Goal: Task Accomplishment & Management: Use online tool/utility

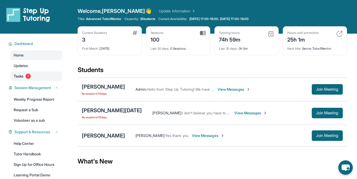
click at [20, 74] on span "Tasks" at bounding box center [19, 76] width 10 height 5
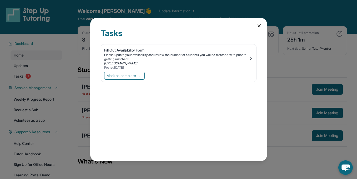
click at [259, 25] on icon at bounding box center [258, 25] width 3 height 3
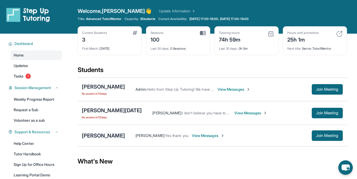
click at [99, 136] on div "[PERSON_NAME]" at bounding box center [103, 135] width 43 height 7
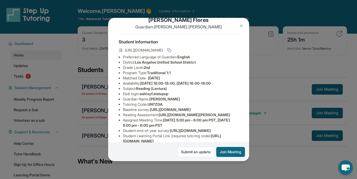
scroll to position [12, 189]
drag, startPoint x: 123, startPoint y: 116, endPoint x: 145, endPoint y: 131, distance: 26.3
click at [145, 131] on div "[PERSON_NAME] Guardian: [PERSON_NAME] Student Information [URL][DOMAIN_NAME] Pr…" at bounding box center [178, 89] width 141 height 143
click at [181, 135] on div "[PERSON_NAME] Guardian: [PERSON_NAME] Student Information [URL][DOMAIN_NAME] Pr…" at bounding box center [178, 89] width 141 height 143
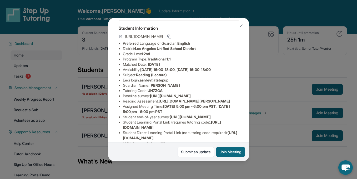
drag, startPoint x: 235, startPoint y: 122, endPoint x: 108, endPoint y: 105, distance: 128.0
click at [107, 105] on div "[PERSON_NAME] Guardian: [PERSON_NAME] Student Information [URL][DOMAIN_NAME] Pr…" at bounding box center [178, 89] width 357 height 179
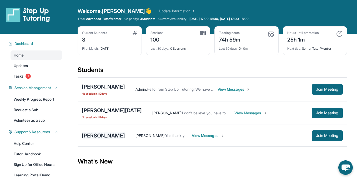
click at [96, 135] on div "[PERSON_NAME]" at bounding box center [103, 135] width 43 height 7
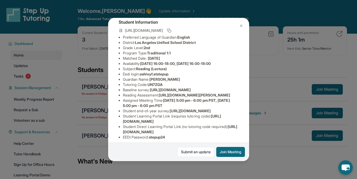
scroll to position [32, 189]
drag, startPoint x: 122, startPoint y: 95, endPoint x: 223, endPoint y: 107, distance: 101.1
click at [223, 107] on div "[PERSON_NAME] Guardian: [PERSON_NAME] Student Information [URL][DOMAIN_NAME] Pr…" at bounding box center [178, 89] width 141 height 143
copy span "[URL][DOMAIN_NAME]"
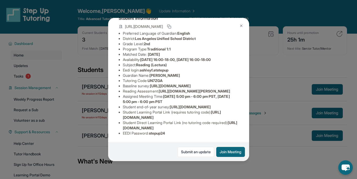
scroll to position [78, 0]
click at [91, 65] on div "[PERSON_NAME] Guardian: [PERSON_NAME] Student Information [URL][DOMAIN_NAME] Pr…" at bounding box center [178, 89] width 357 height 179
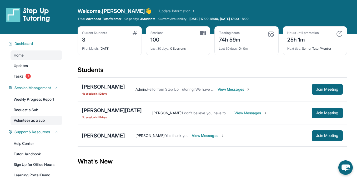
scroll to position [52, 0]
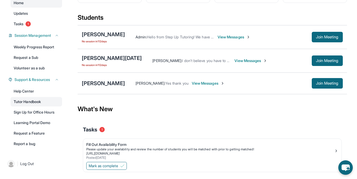
click at [41, 100] on link "Tutor Handbook" at bounding box center [36, 101] width 51 height 9
click at [42, 95] on link "Help Center" at bounding box center [36, 90] width 51 height 9
click at [42, 101] on link "Tutor Handbook" at bounding box center [36, 101] width 51 height 9
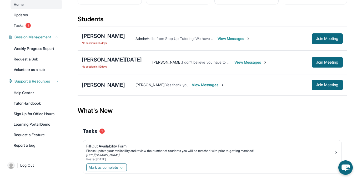
scroll to position [65, 0]
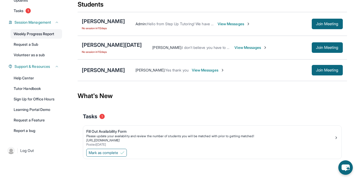
click at [47, 35] on link "Weekly Progress Report" at bounding box center [36, 33] width 51 height 9
click at [47, 85] on link "Tutor Handbook" at bounding box center [36, 88] width 51 height 9
click at [44, 77] on link "Help Center" at bounding box center [36, 77] width 51 height 9
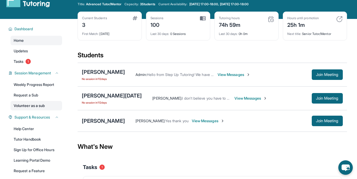
scroll to position [0, 0]
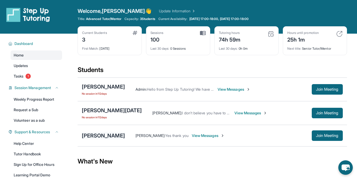
click at [105, 133] on div "[PERSON_NAME]" at bounding box center [103, 135] width 43 height 7
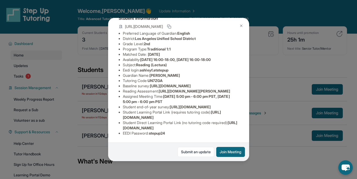
scroll to position [64, 0]
drag, startPoint x: 162, startPoint y: 78, endPoint x: 237, endPoint y: 82, distance: 75.5
click at [237, 89] on li "Reading Assessment : [URL][DOMAIN_NAME][PERSON_NAME]" at bounding box center [181, 91] width 116 height 5
copy span "[URL][DOMAIN_NAME][PERSON_NAME]"
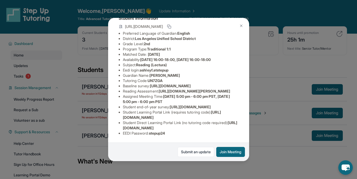
drag, startPoint x: 122, startPoint y: 62, endPoint x: 254, endPoint y: 76, distance: 132.3
click at [254, 76] on div "[PERSON_NAME] Guardian: [PERSON_NAME] Student Information [URL][DOMAIN_NAME] Pr…" at bounding box center [178, 89] width 357 height 179
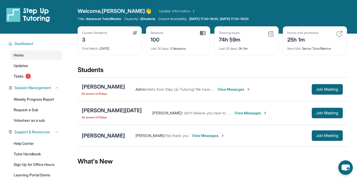
click at [109, 136] on div "[PERSON_NAME]" at bounding box center [103, 135] width 43 height 7
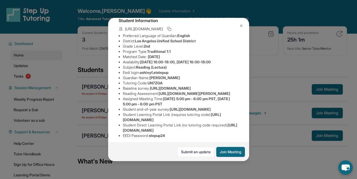
scroll to position [33, 189]
drag, startPoint x: 123, startPoint y: 93, endPoint x: 211, endPoint y: 103, distance: 88.6
click at [211, 103] on div "[PERSON_NAME] Guardian: [PERSON_NAME] Student Information [URL][DOMAIN_NAME] Pr…" at bounding box center [178, 89] width 141 height 143
copy span "[URL][DOMAIN_NAME]"
click at [242, 27] on img at bounding box center [241, 26] width 4 height 4
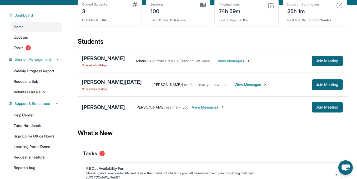
scroll to position [29, 0]
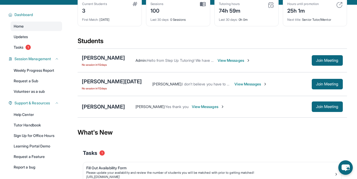
click at [104, 113] on div "[PERSON_NAME] [PERSON_NAME] : Yes thank you View Messages Join Meeting" at bounding box center [212, 107] width 269 height 22
click at [106, 109] on div "[PERSON_NAME]" at bounding box center [103, 106] width 43 height 7
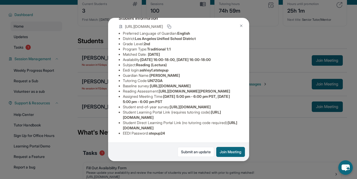
scroll to position [78, 0]
click at [297, 70] on div "[PERSON_NAME] Guardian: [PERSON_NAME] Student Information [URL][DOMAIN_NAME] Pr…" at bounding box center [178, 89] width 357 height 179
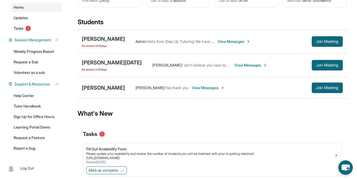
scroll to position [65, 0]
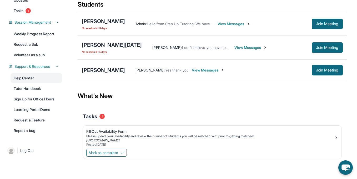
click at [44, 81] on link "Help Center" at bounding box center [36, 77] width 51 height 9
